Goal: Information Seeking & Learning: Find specific page/section

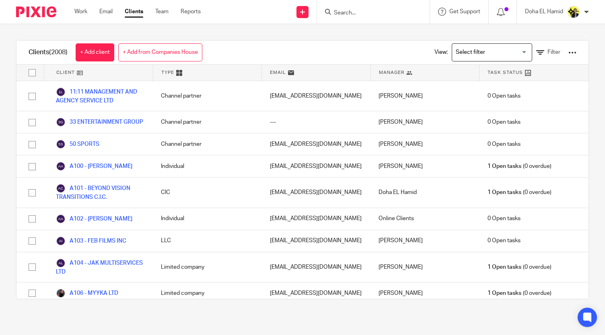
click at [336, 11] on input "Search" at bounding box center [369, 13] width 72 height 7
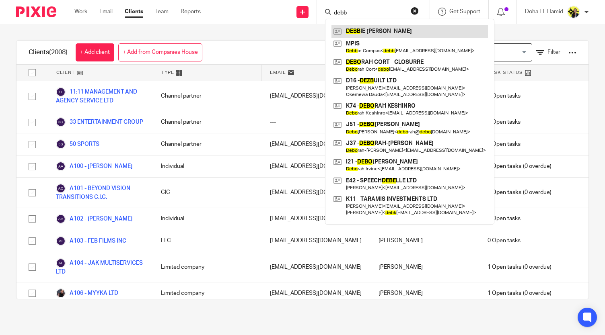
type input "debb"
click at [390, 26] on link at bounding box center [409, 31] width 156 height 12
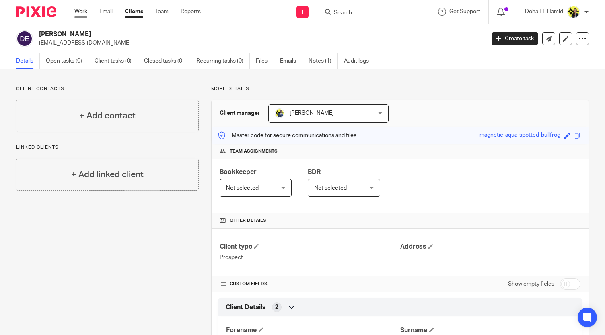
click at [84, 14] on link "Work" at bounding box center [80, 12] width 13 height 8
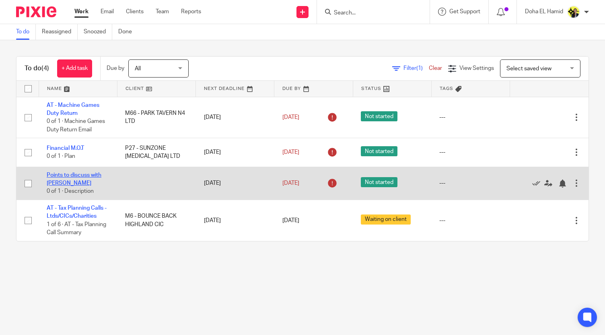
click at [83, 175] on link "Points to discuss with Yemi" at bounding box center [74, 179] width 55 height 14
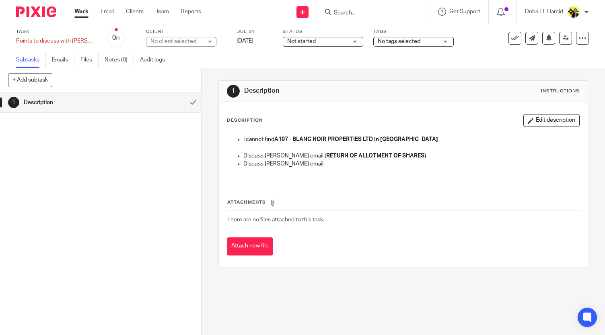
click at [340, 8] on form at bounding box center [376, 12] width 86 height 10
click at [340, 13] on input "Search" at bounding box center [369, 13] width 72 height 7
click at [345, 10] on input "Search" at bounding box center [369, 13] width 72 height 7
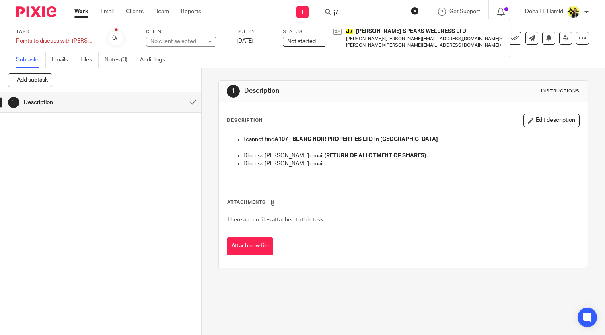
click at [336, 9] on form "j7" at bounding box center [376, 12] width 86 height 10
click at [339, 13] on input "j7" at bounding box center [369, 13] width 72 height 7
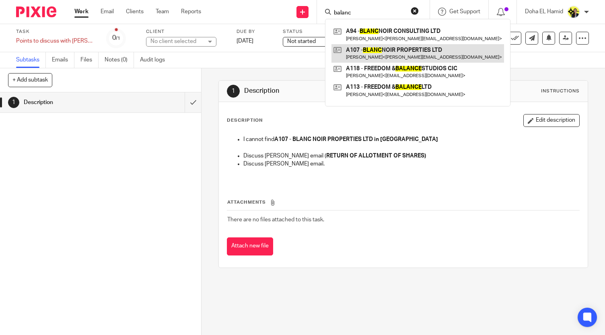
type input "balanc"
click at [371, 53] on link at bounding box center [417, 53] width 172 height 18
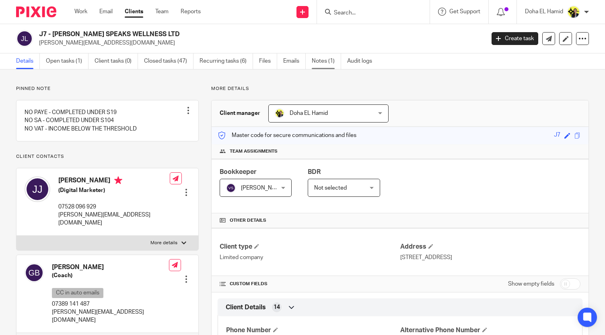
click at [322, 68] on link "Notes (1)" at bounding box center [326, 61] width 29 height 16
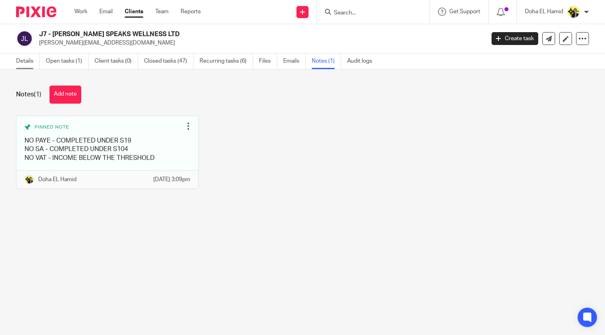
click at [20, 62] on link "Details" at bounding box center [28, 61] width 24 height 16
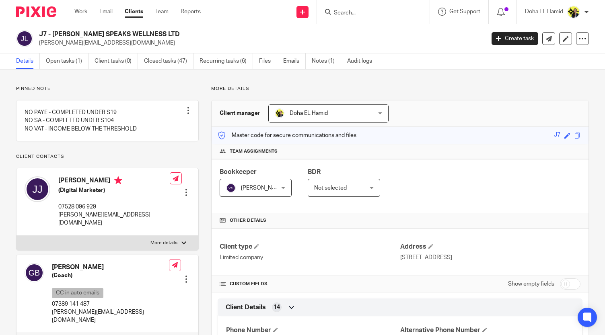
click at [100, 160] on p "Client contacts" at bounding box center [107, 157] width 183 height 6
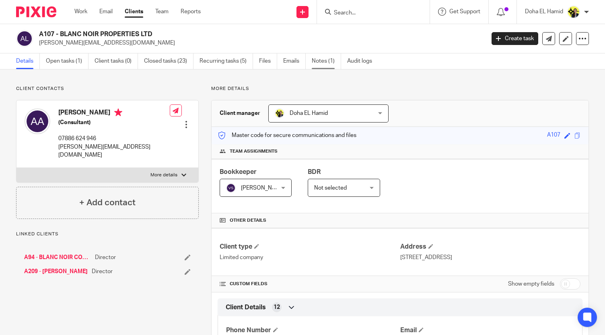
click at [332, 66] on link "Notes (1)" at bounding box center [326, 61] width 29 height 16
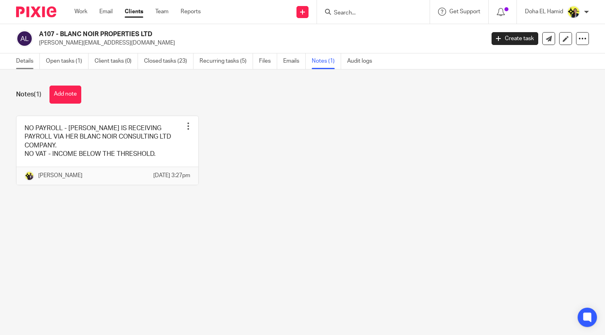
click at [34, 56] on link "Details" at bounding box center [28, 61] width 24 height 16
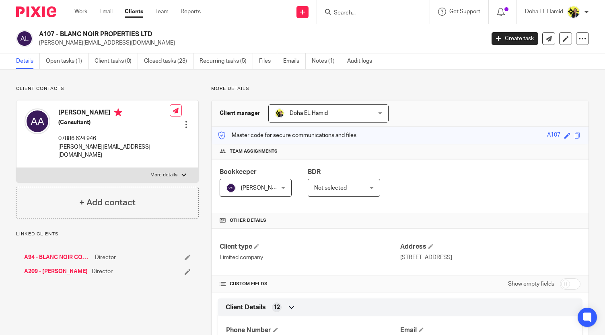
click at [98, 94] on div "Client contacts [PERSON_NAME] (Consultant) 07886 624 946 [PERSON_NAME][EMAIL_AD…" at bounding box center [107, 152] width 183 height 133
click at [98, 94] on div "Client contacts Anita Asante (Consultant) 07886 624 946 anita@blancnoirconsulti…" at bounding box center [107, 152] width 183 height 133
click at [68, 58] on link "Open tasks (1)" at bounding box center [67, 61] width 43 height 16
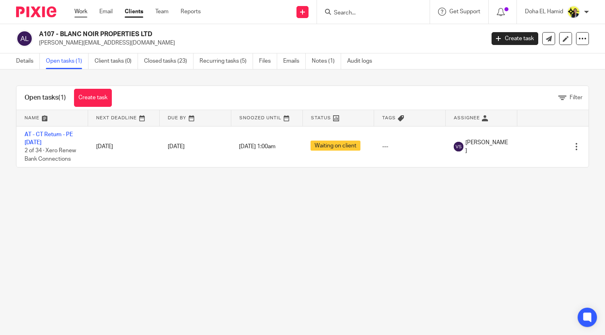
click at [80, 11] on link "Work" at bounding box center [80, 12] width 13 height 8
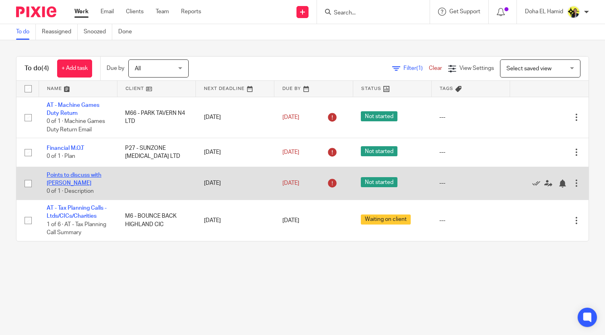
click at [68, 177] on link "Points to discuss with [PERSON_NAME]" at bounding box center [74, 179] width 55 height 14
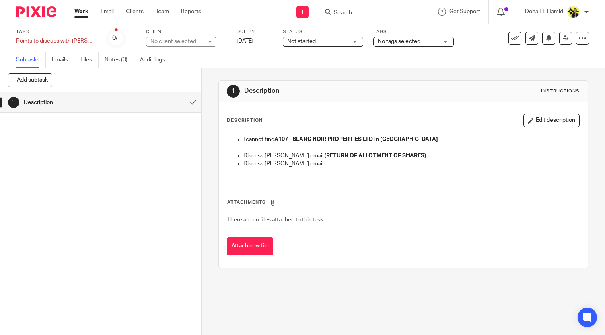
click at [257, 168] on p at bounding box center [403, 172] width 352 height 8
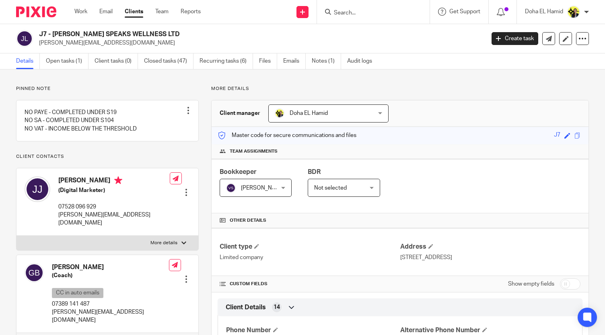
drag, startPoint x: 0, startPoint y: 0, endPoint x: 66, endPoint y: 30, distance: 72.5
click at [66, 30] on h2 "J7 - [PERSON_NAME] SPEAKS WELLNESS LTD" at bounding box center [215, 34] width 352 height 8
copy div "J7 - [PERSON_NAME] SPEAKS WELLNESS LTD"
